Goal: Task Accomplishment & Management: Use online tool/utility

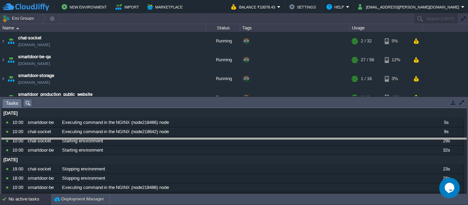
drag, startPoint x: 207, startPoint y: 104, endPoint x: 220, endPoint y: 143, distance: 41.3
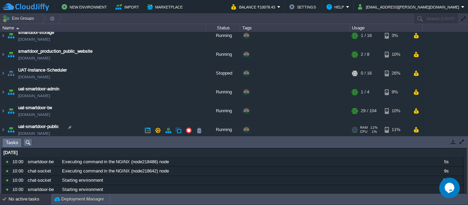
scroll to position [47, 0]
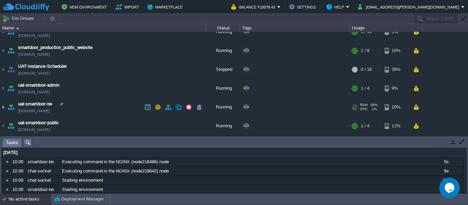
click at [5, 108] on img at bounding box center [2, 107] width 5 height 18
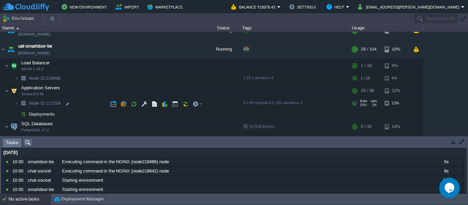
scroll to position [104, 0]
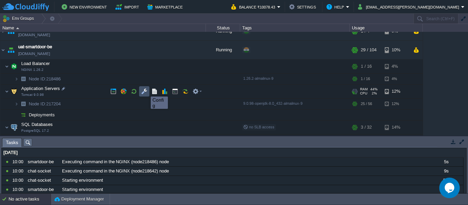
click at [144, 90] on button "button" at bounding box center [144, 91] width 6 height 6
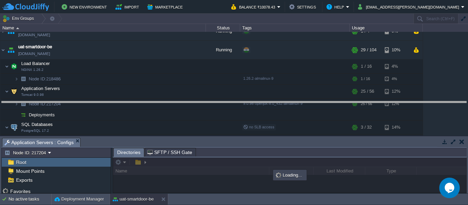
drag, startPoint x: 246, startPoint y: 141, endPoint x: 248, endPoint y: 104, distance: 37.1
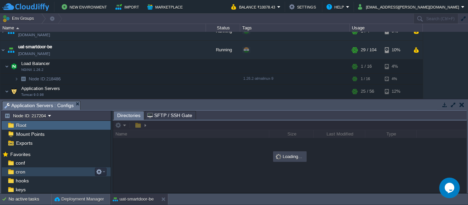
scroll to position [53, 0]
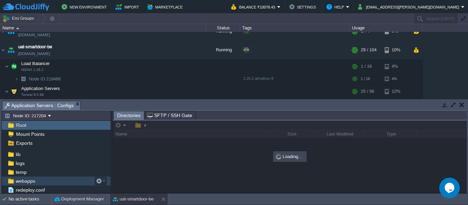
click at [27, 186] on div "webapps" at bounding box center [56, 181] width 109 height 9
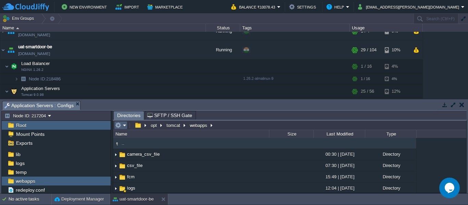
click at [123, 128] on em at bounding box center [120, 125] width 11 height 6
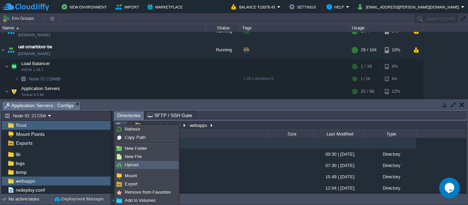
click at [143, 162] on link "Upload" at bounding box center [146, 165] width 63 height 8
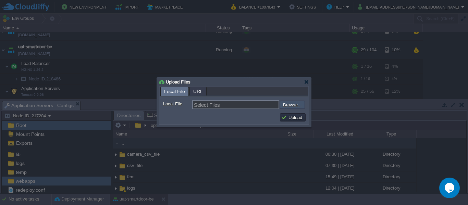
click at [289, 104] on input "file" at bounding box center [261, 105] width 87 height 8
click at [343, 84] on div at bounding box center [234, 103] width 468 height 207
click at [306, 84] on div at bounding box center [306, 81] width 5 height 5
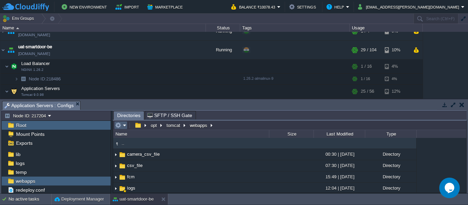
click at [126, 124] on em at bounding box center [120, 125] width 11 height 6
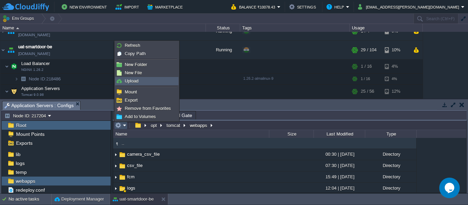
click at [137, 79] on span "Upload" at bounding box center [132, 80] width 14 height 5
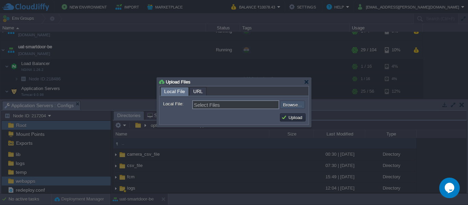
click at [289, 106] on input "file" at bounding box center [261, 105] width 87 height 8
click at [309, 80] on div at bounding box center [306, 81] width 5 height 5
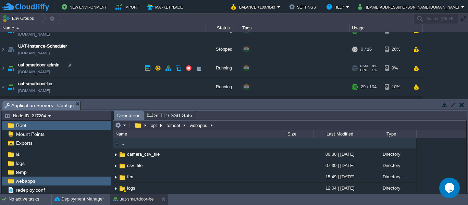
scroll to position [66, 0]
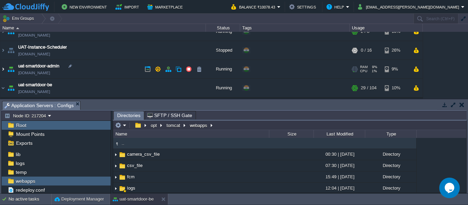
click at [3, 64] on img at bounding box center [2, 69] width 5 height 18
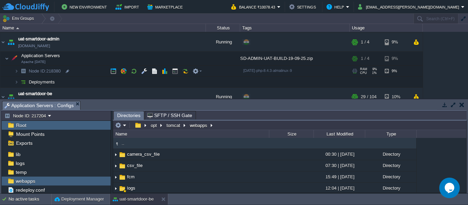
scroll to position [93, 0]
click at [16, 83] on img at bounding box center [16, 82] width 4 height 11
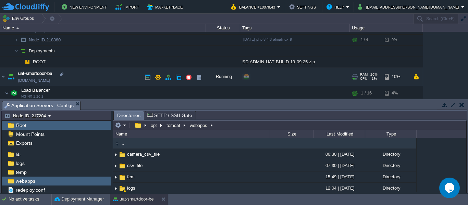
scroll to position [124, 0]
click at [200, 61] on button "button" at bounding box center [199, 62] width 6 height 6
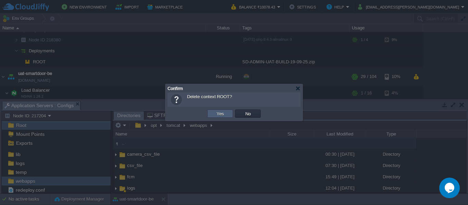
click at [214, 113] on td "Yes" at bounding box center [220, 114] width 26 height 8
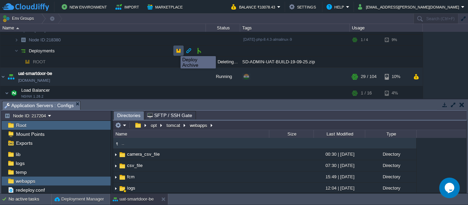
click at [175, 50] on button "button" at bounding box center [178, 51] width 6 height 6
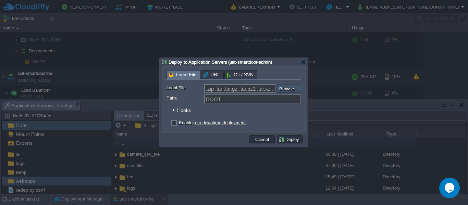
click at [286, 87] on input "file" at bounding box center [257, 89] width 87 height 8
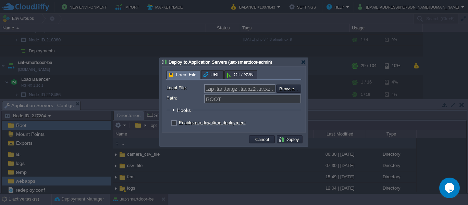
scroll to position [114, 0]
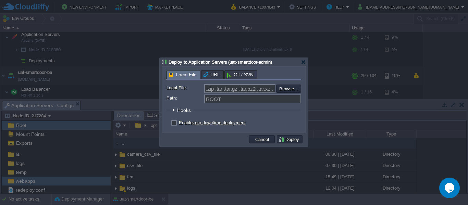
type input "C:\fakepath\SD-ADMIN-UAT-BUILD-29-09-25.zip"
type input "SD-ADMIN-UAT-BUILD-29-09-25.zip"
click at [290, 141] on button "Deploy" at bounding box center [289, 139] width 23 height 6
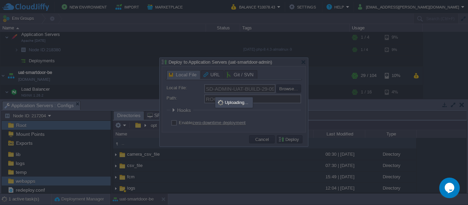
scroll to position [0, 0]
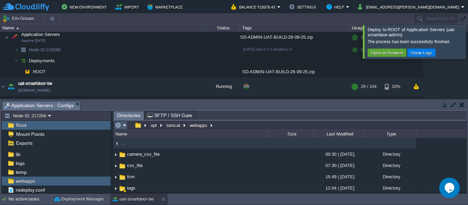
click at [126, 124] on em at bounding box center [120, 125] width 11 height 6
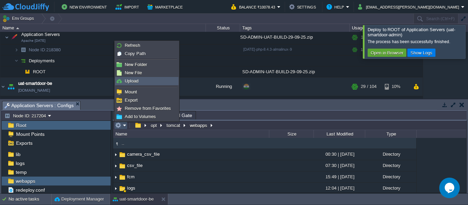
click at [146, 82] on link "Upload" at bounding box center [146, 81] width 63 height 8
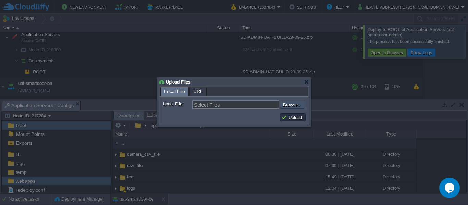
click at [291, 107] on input "file" at bounding box center [261, 105] width 87 height 8
type input "C:\fakepath\smartdoor-smartlockservice-1.1.1-SNAPSHOT.jar"
type input "smartdoor-smartlockservice-1.1.1-SNAPSHOT.jar"
click at [288, 115] on td "Upload" at bounding box center [293, 117] width 26 height 8
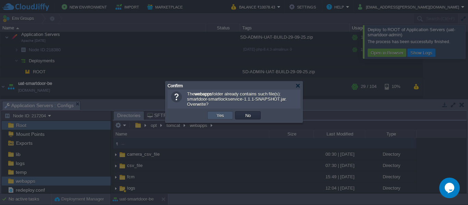
click at [225, 116] on button "Yes" at bounding box center [220, 115] width 12 height 6
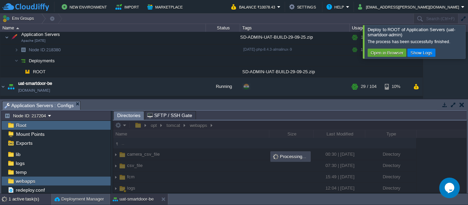
click at [35, 200] on div "1 active task(s)" at bounding box center [30, 199] width 43 height 11
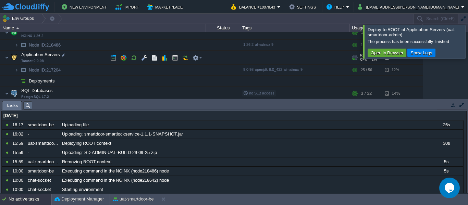
scroll to position [185, 0]
click at [176, 60] on button "button" at bounding box center [175, 57] width 6 height 6
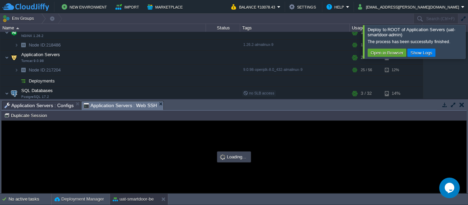
scroll to position [0, 0]
type input "#000000"
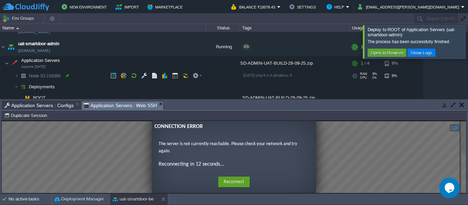
scroll to position [88, 0]
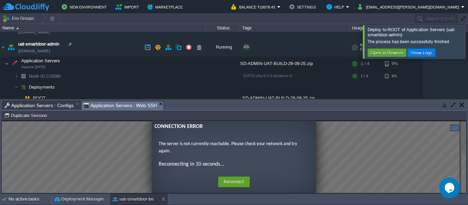
click at [50, 51] on link "[DOMAIN_NAME]" at bounding box center [34, 51] width 32 height 7
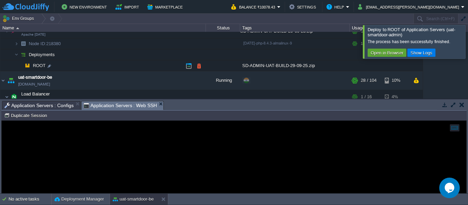
scroll to position [121, 0]
click at [197, 63] on button "button" at bounding box center [199, 65] width 6 height 6
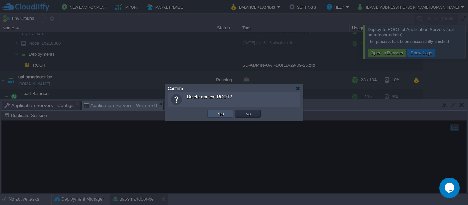
click at [217, 114] on button "Yes" at bounding box center [220, 114] width 12 height 6
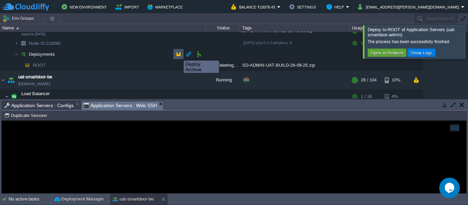
click at [178, 54] on button "button" at bounding box center [178, 54] width 6 height 6
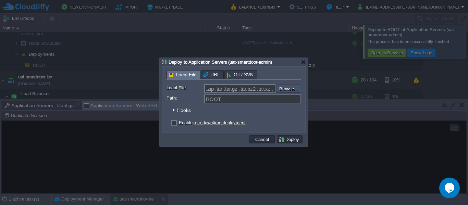
click at [282, 88] on input "file" at bounding box center [257, 89] width 87 height 8
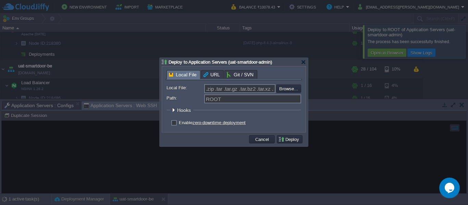
scroll to position [114, 0]
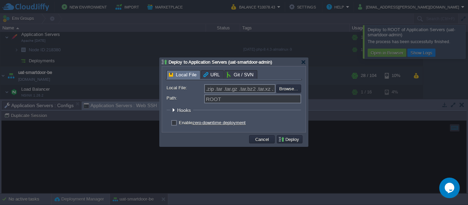
type input "C:\fakepath\SD-ADMIN-UAT-BUILD-29-09-25.zip"
type input "SD-ADMIN-UAT-BUILD-29-09-25.zip"
click at [287, 140] on button "Deploy" at bounding box center [289, 139] width 23 height 6
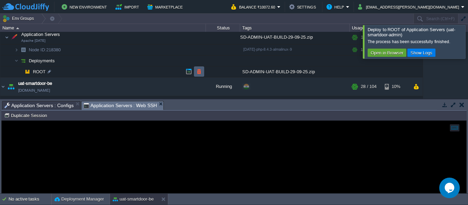
click at [198, 68] on td at bounding box center [199, 71] width 10 height 10
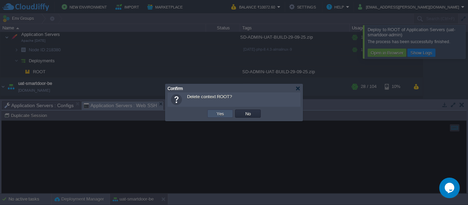
click at [220, 113] on button "Yes" at bounding box center [220, 114] width 12 height 6
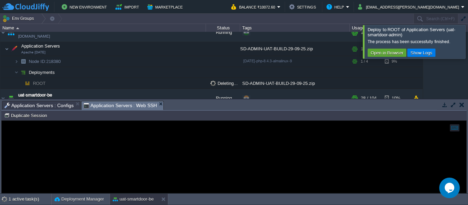
scroll to position [107, 0]
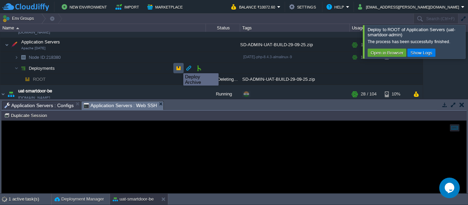
click at [178, 67] on button "button" at bounding box center [178, 68] width 6 height 6
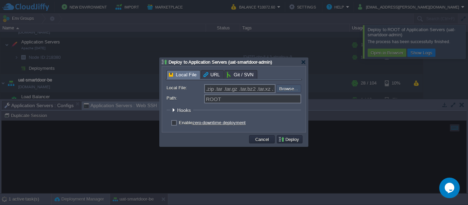
click at [288, 92] on input "file" at bounding box center [257, 89] width 87 height 8
type input "C:\fakepath\SD-ADMIN-UAT-BUILD-29-09-25.zip"
type input "SD-ADMIN-UAT-BUILD-29-09-25.zip"
click at [285, 139] on button "Deploy" at bounding box center [289, 139] width 23 height 6
